Goal: Task Accomplishment & Management: Manage account settings

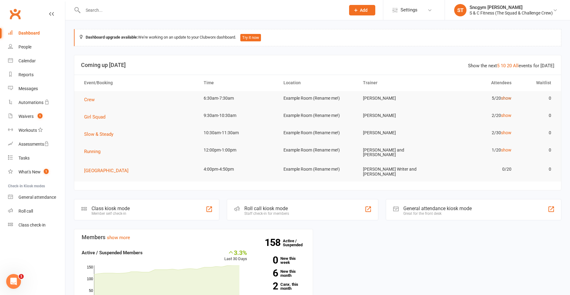
click at [504, 96] on link "show" at bounding box center [506, 98] width 10 height 5
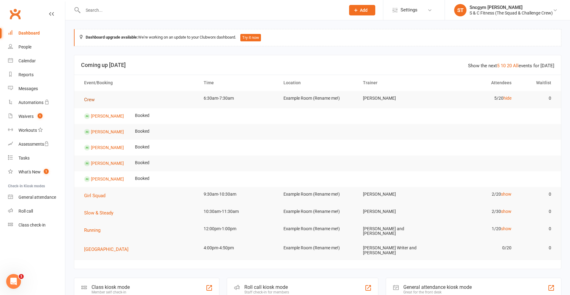
click at [87, 97] on span "Crew" at bounding box center [89, 100] width 10 height 6
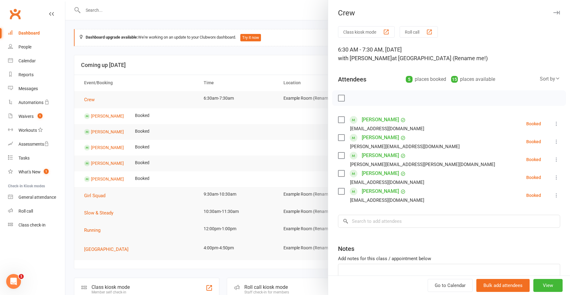
click at [338, 119] on label at bounding box center [341, 119] width 6 height 6
click at [338, 137] on label at bounding box center [341, 137] width 6 height 6
click at [339, 156] on label at bounding box center [341, 155] width 6 height 6
click at [340, 172] on label at bounding box center [341, 173] width 6 height 6
click at [339, 190] on label at bounding box center [341, 191] width 6 height 6
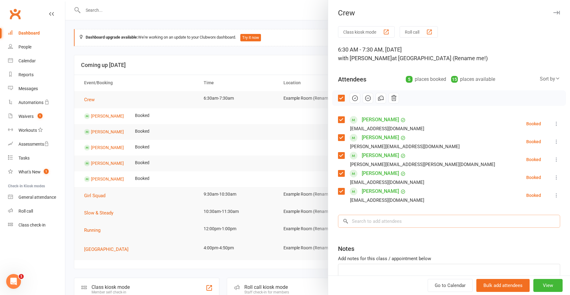
click at [392, 218] on input "search" at bounding box center [449, 220] width 222 height 13
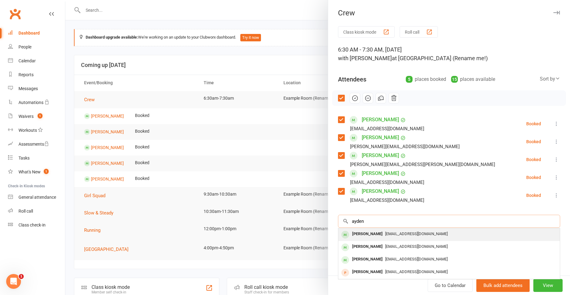
type input "ayden"
click at [376, 233] on div "Ayden Khaoula" at bounding box center [367, 233] width 35 height 9
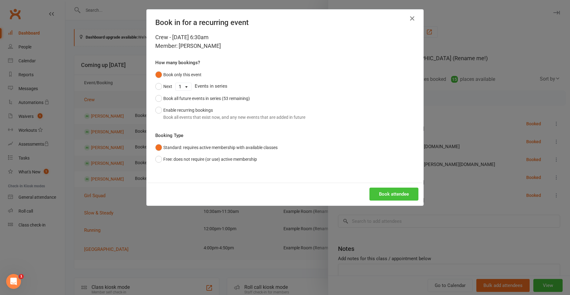
click at [383, 196] on button "Book attendee" at bounding box center [393, 193] width 49 height 13
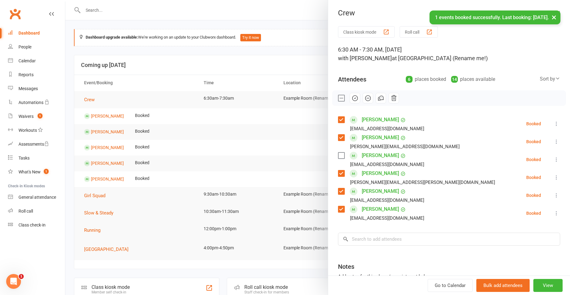
click at [338, 157] on label at bounding box center [341, 155] width 6 height 6
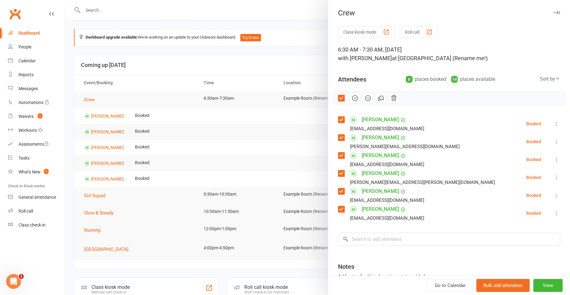
drag, startPoint x: 351, startPoint y: 98, endPoint x: 321, endPoint y: 26, distance: 77.3
click at [352, 98] on icon "button" at bounding box center [355, 98] width 7 height 7
click at [316, 72] on div at bounding box center [317, 147] width 505 height 295
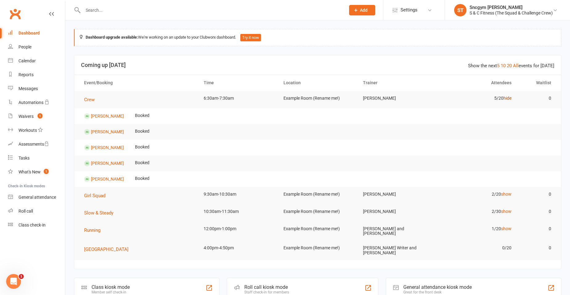
click at [509, 96] on link "hide" at bounding box center [507, 98] width 8 height 5
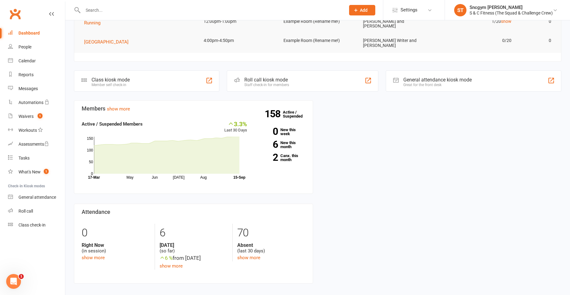
scroll to position [148, 0]
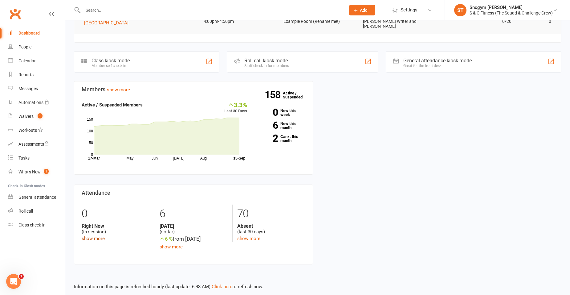
click at [98, 235] on link "show more" at bounding box center [93, 238] width 23 height 6
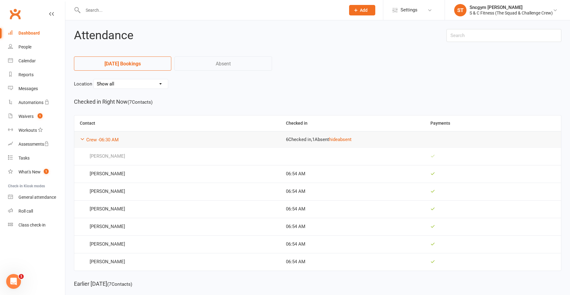
click at [19, 31] on div "Dashboard" at bounding box center [28, 33] width 21 height 5
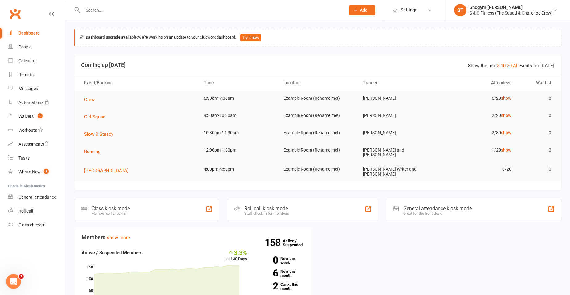
click at [505, 99] on link "show" at bounding box center [506, 98] width 10 height 5
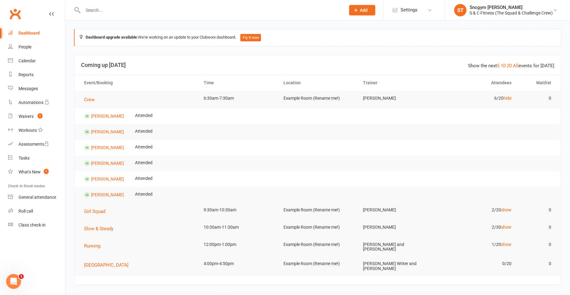
click at [503, 94] on td "6/20 hide" at bounding box center [477, 98] width 80 height 14
click at [506, 95] on td "6/20 hide" at bounding box center [477, 98] width 80 height 14
click at [505, 98] on link "hide" at bounding box center [507, 98] width 8 height 5
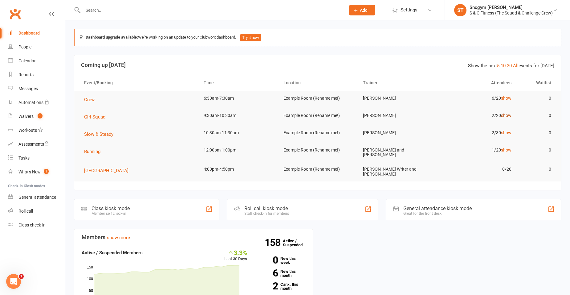
click at [506, 116] on link "show" at bounding box center [506, 115] width 10 height 5
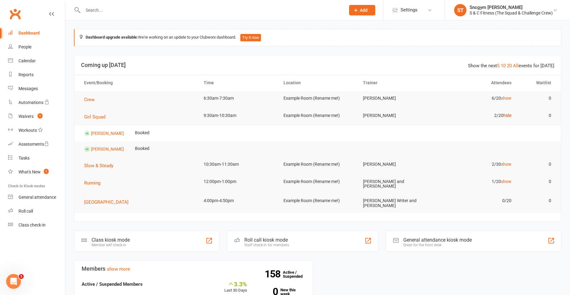
click at [506, 115] on link "hide" at bounding box center [507, 115] width 8 height 5
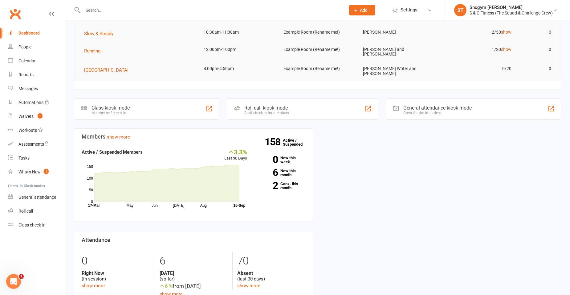
scroll to position [123, 0]
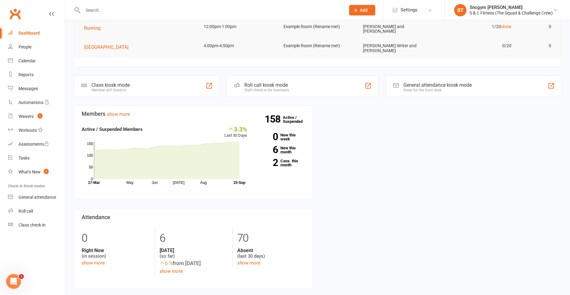
click at [463, 182] on div "Members show more 3.3% Last 30 Days Active / Suspended Members May Jun Jul Aug …" at bounding box center [317, 201] width 497 height 193
